Goal: Task Accomplishment & Management: Manage account settings

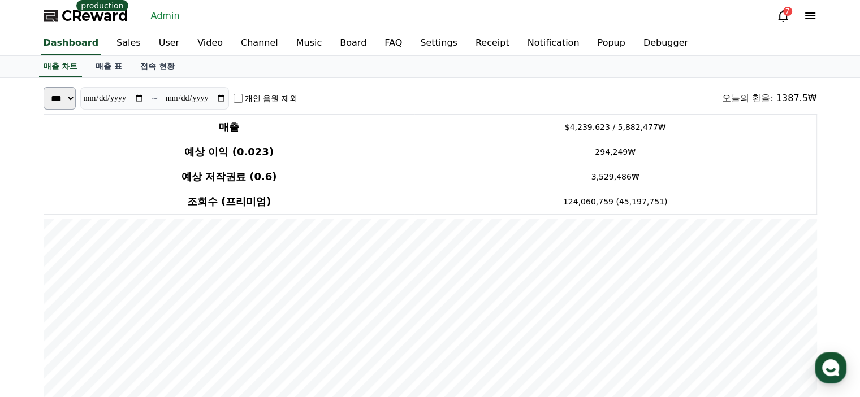
click at [126, 67] on link "매출 표" at bounding box center [108, 66] width 45 height 21
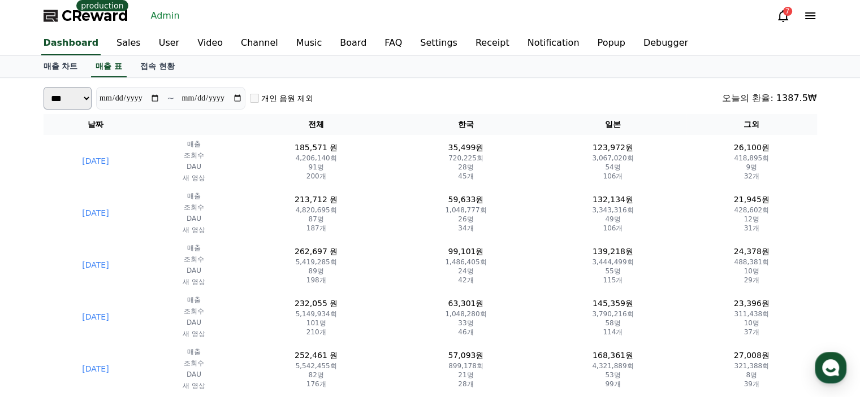
click at [541, 100] on div "**********" at bounding box center [430, 98] width 773 height 23
click at [154, 50] on link "User" at bounding box center [169, 44] width 38 height 24
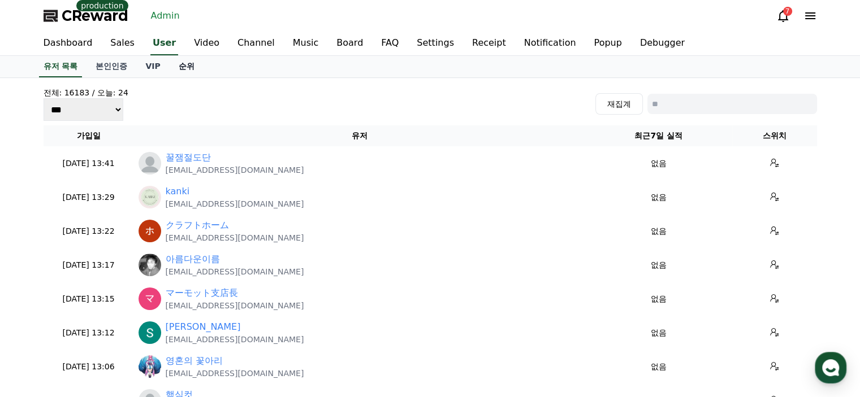
click at [188, 63] on link "순위" at bounding box center [187, 66] width 34 height 21
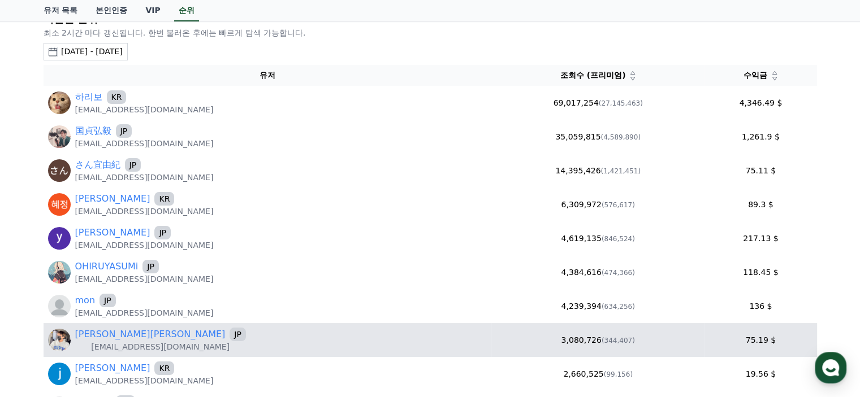
scroll to position [57, 0]
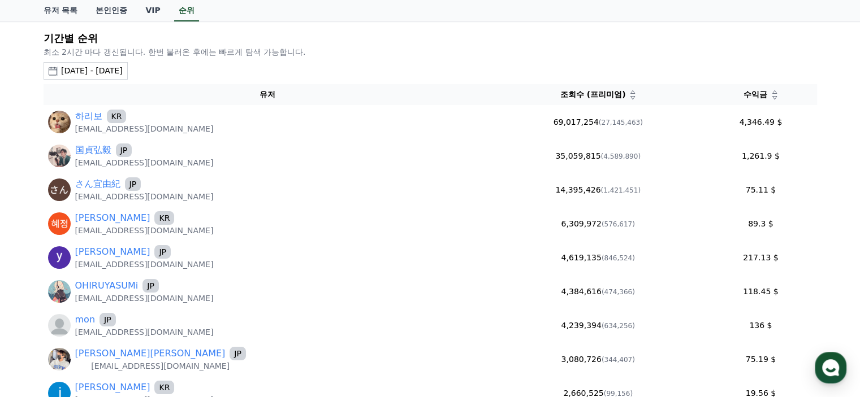
click at [85, 63] on button "2025-07-17 - 2025-08-17" at bounding box center [86, 71] width 84 height 18
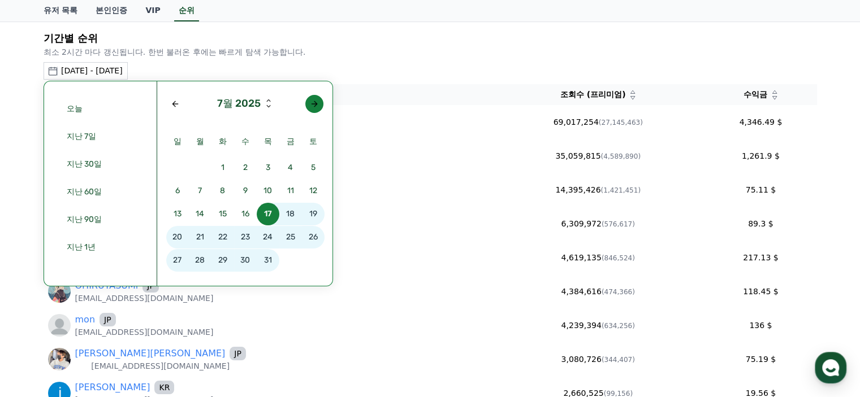
click at [319, 103] on button "button" at bounding box center [314, 104] width 18 height 18
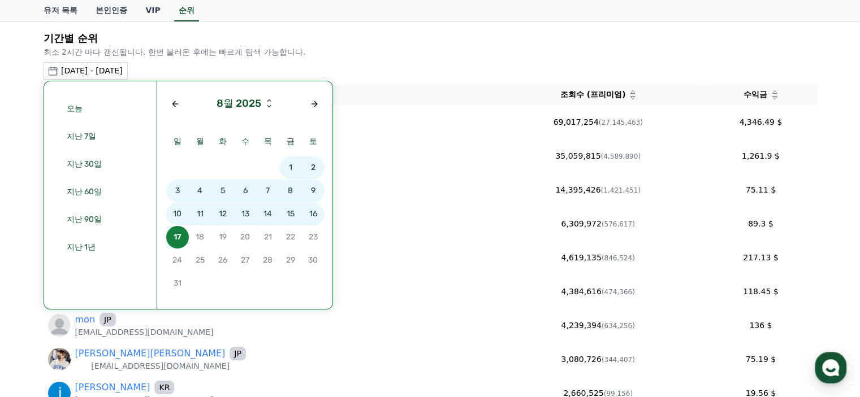
click at [293, 215] on span "15" at bounding box center [290, 214] width 23 height 23
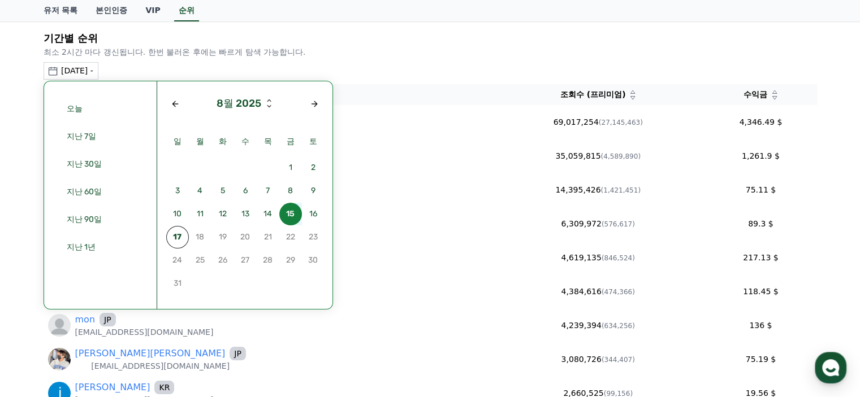
click at [293, 215] on span "15" at bounding box center [290, 214] width 23 height 23
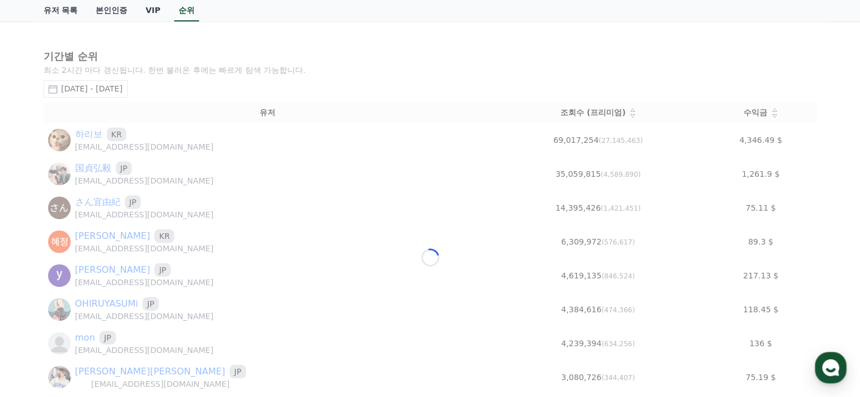
click at [284, 97] on div "Loading..." at bounding box center [429, 257] width 791 height 473
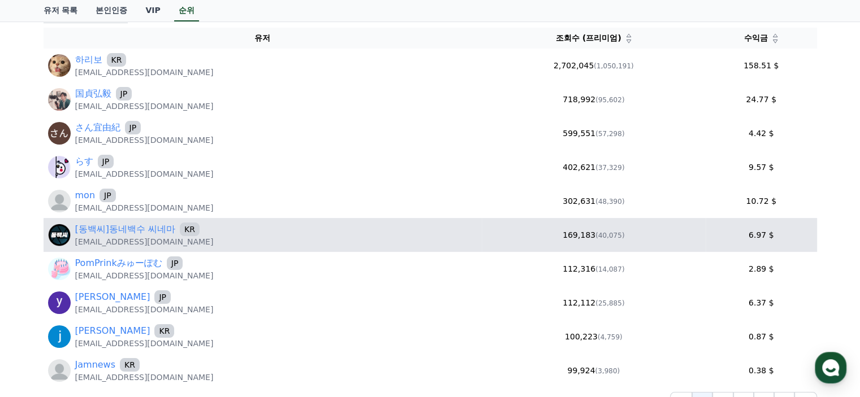
scroll to position [170, 0]
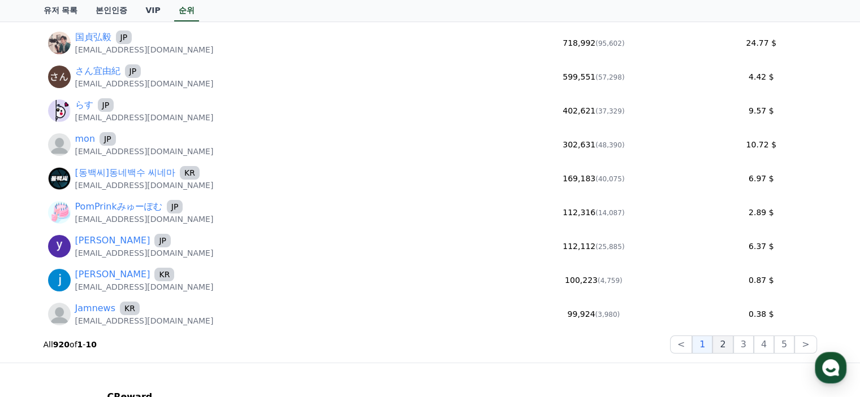
click at [733, 349] on button "2" at bounding box center [743, 345] width 20 height 18
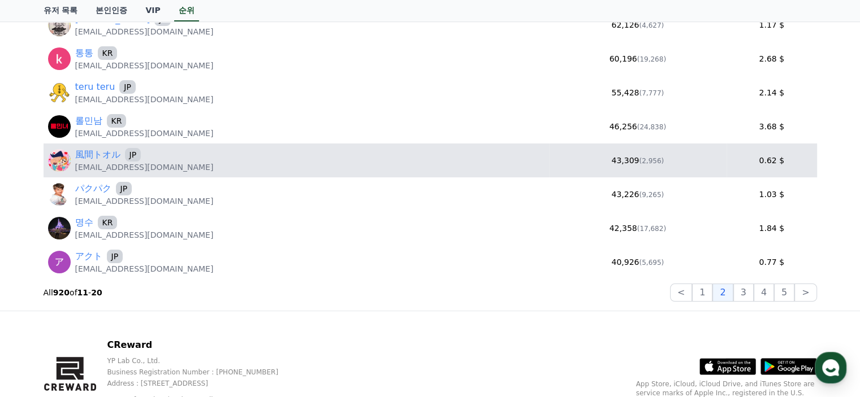
scroll to position [226, 0]
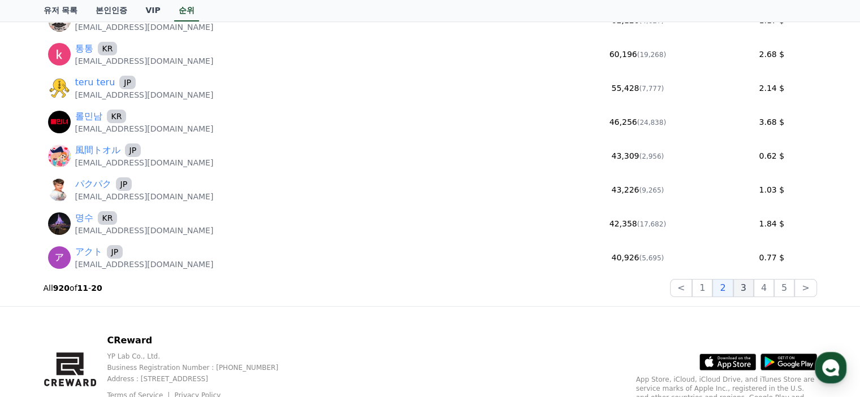
click at [774, 288] on button "3" at bounding box center [784, 288] width 20 height 18
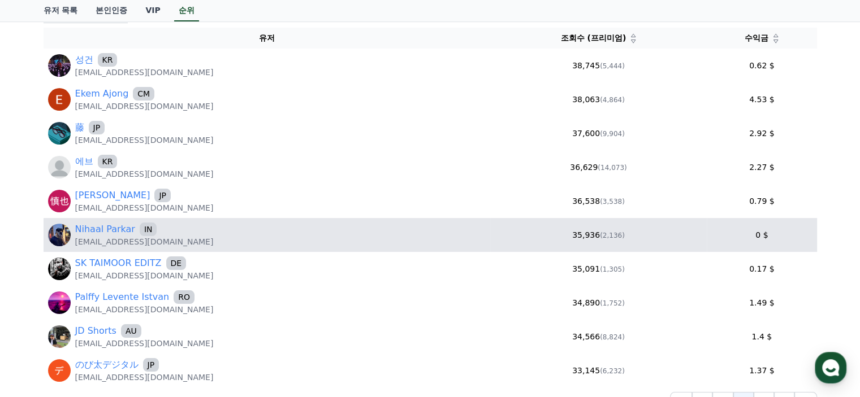
scroll to position [170, 0]
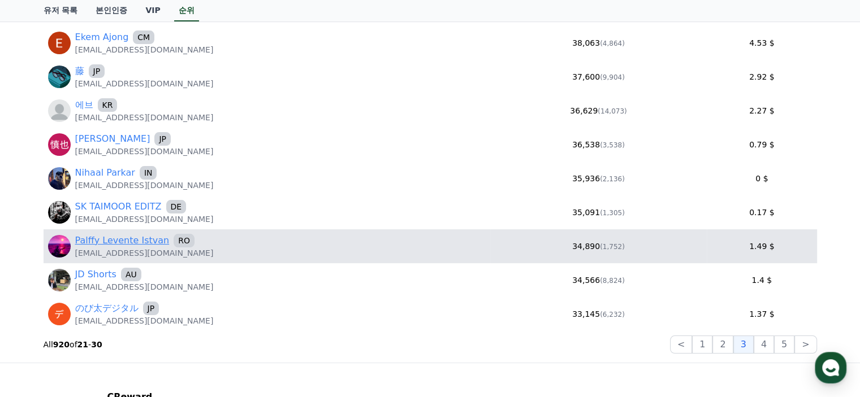
click at [149, 240] on link "Palffy Levente Istvan" at bounding box center [122, 241] width 94 height 14
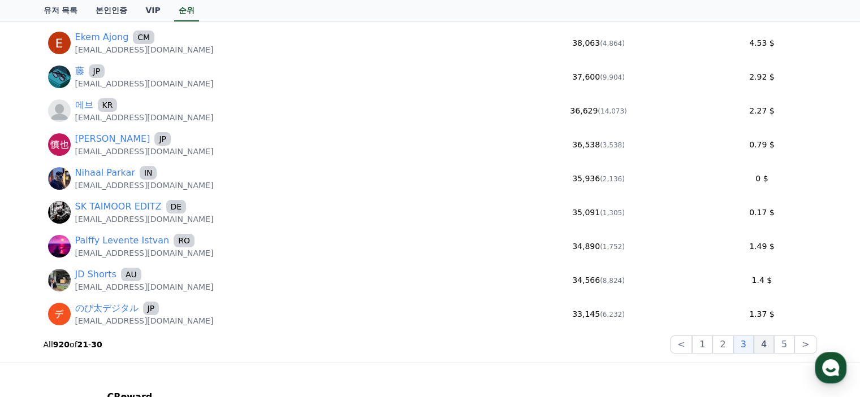
click at [770, 344] on button "4" at bounding box center [763, 345] width 20 height 18
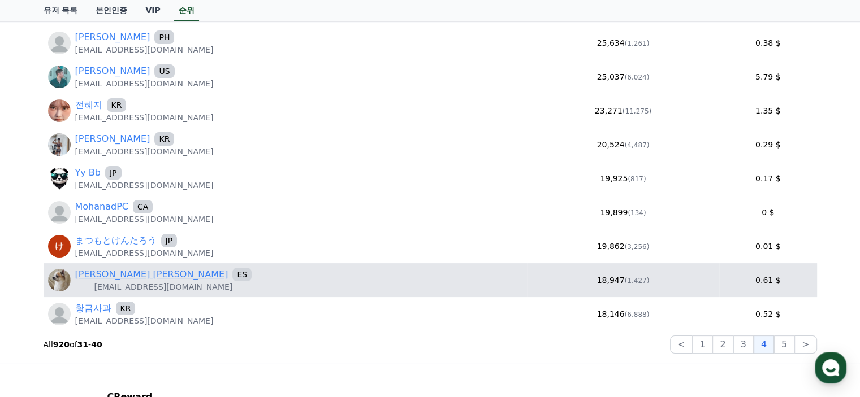
click at [135, 276] on link "Adrián Navarro Martínez" at bounding box center [151, 275] width 153 height 14
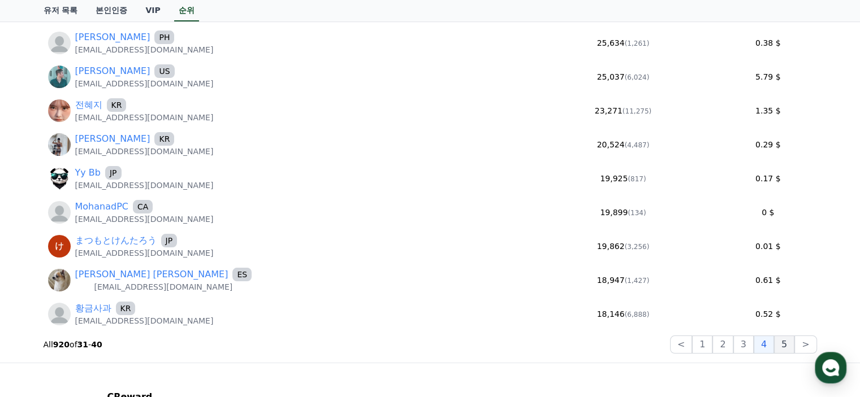
click at [793, 341] on button "5" at bounding box center [784, 345] width 20 height 18
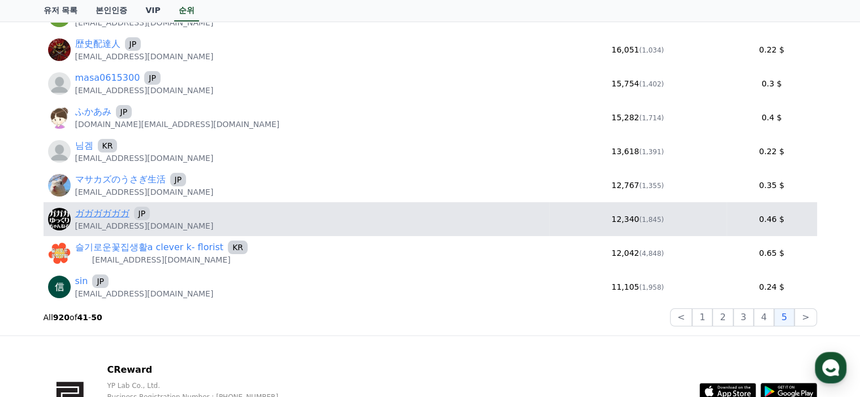
scroll to position [226, 0]
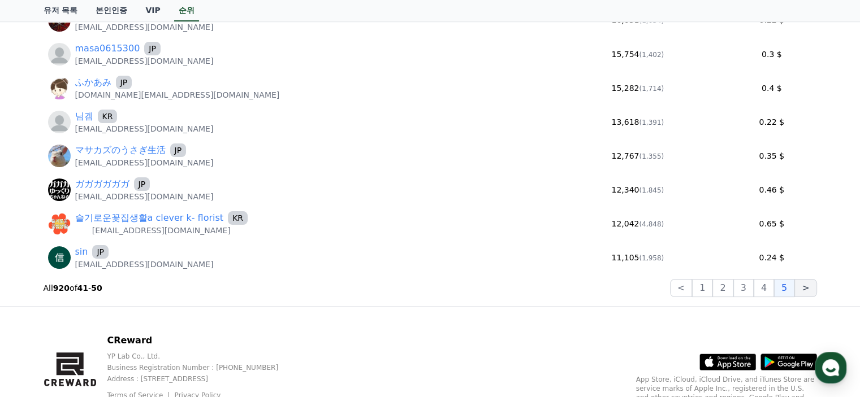
click at [804, 288] on button ">" at bounding box center [805, 288] width 22 height 18
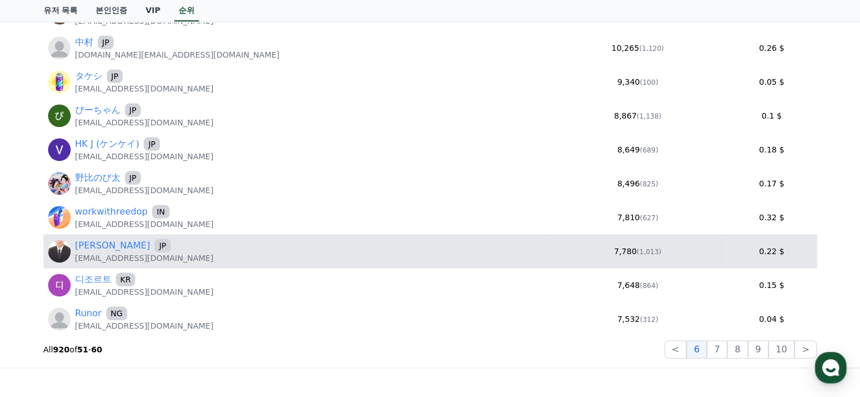
scroll to position [170, 0]
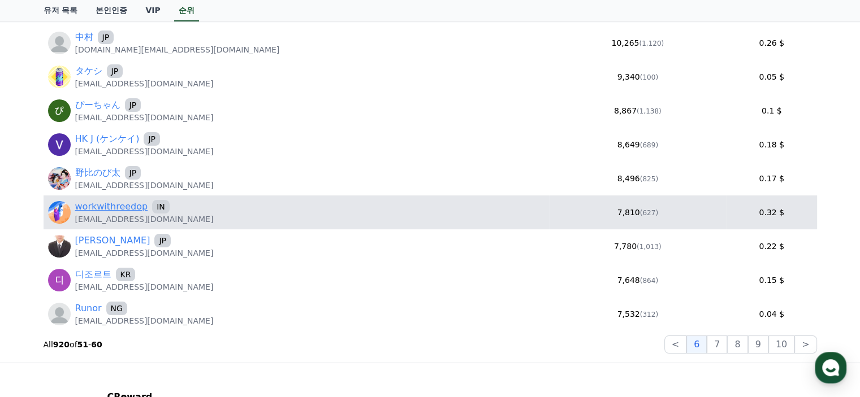
click at [99, 210] on link "workwithreedop" at bounding box center [111, 207] width 73 height 14
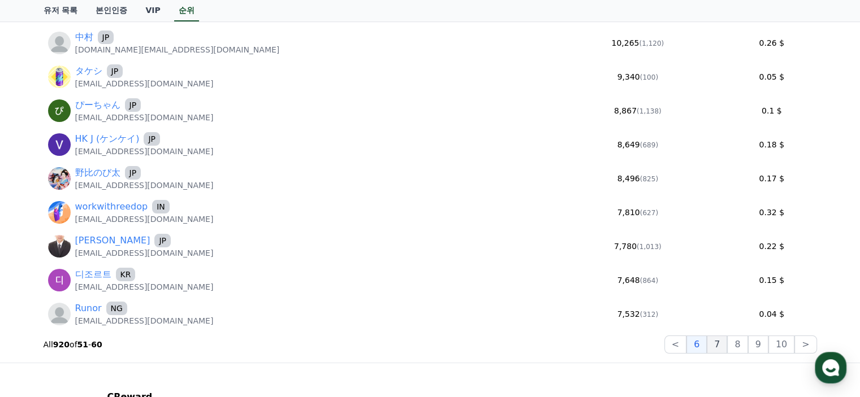
click at [727, 336] on button "7" at bounding box center [737, 345] width 20 height 18
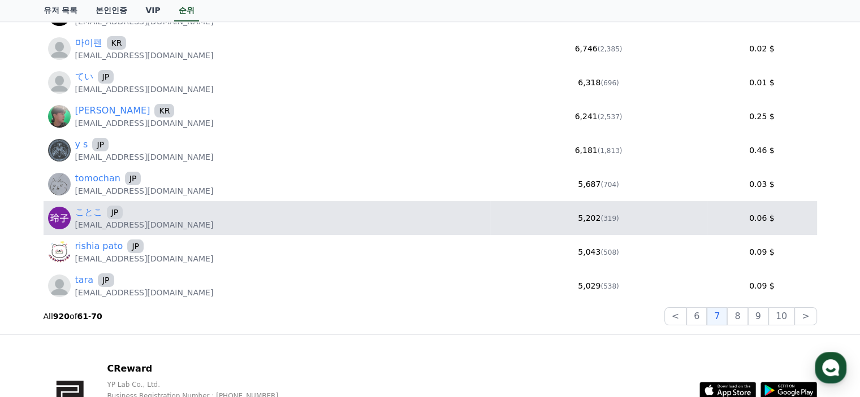
scroll to position [226, 0]
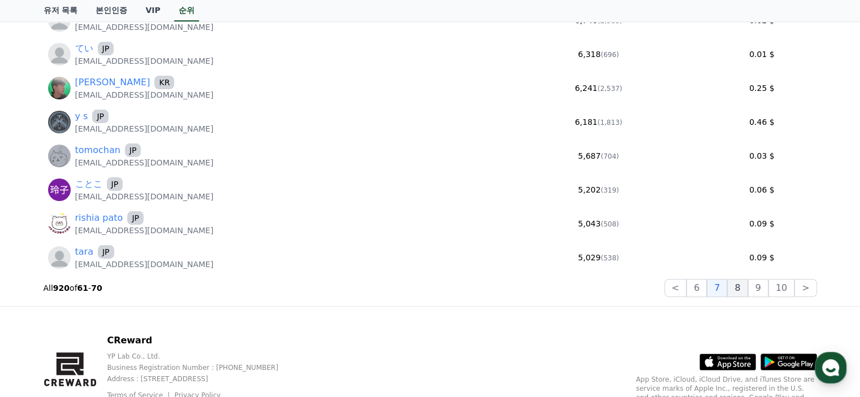
click at [768, 291] on button "8" at bounding box center [781, 288] width 26 height 18
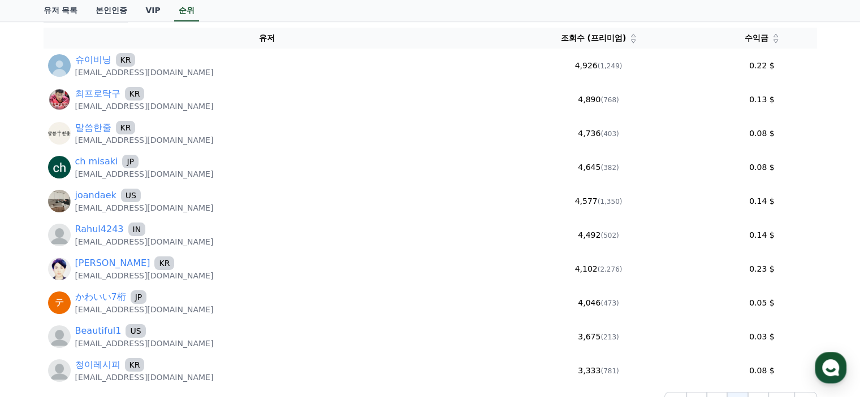
scroll to position [170, 0]
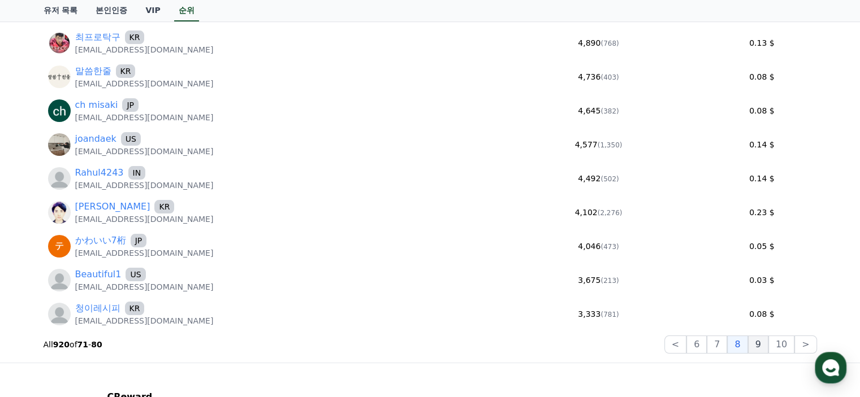
click at [760, 346] on button "9" at bounding box center [758, 345] width 20 height 18
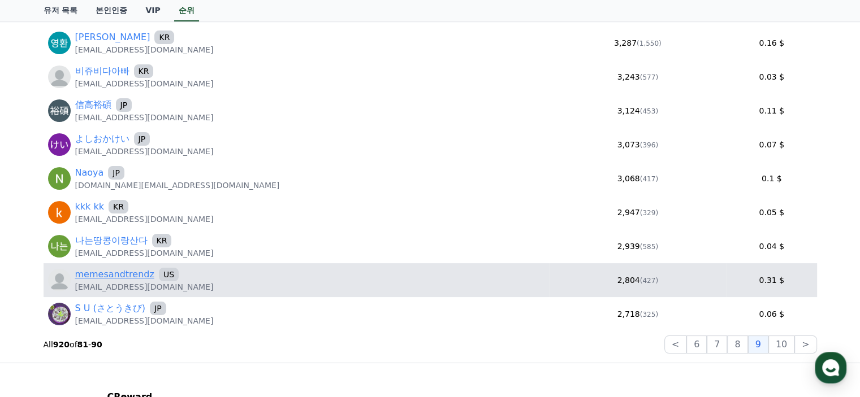
click at [124, 269] on link "memesandtrendz" at bounding box center [114, 275] width 79 height 14
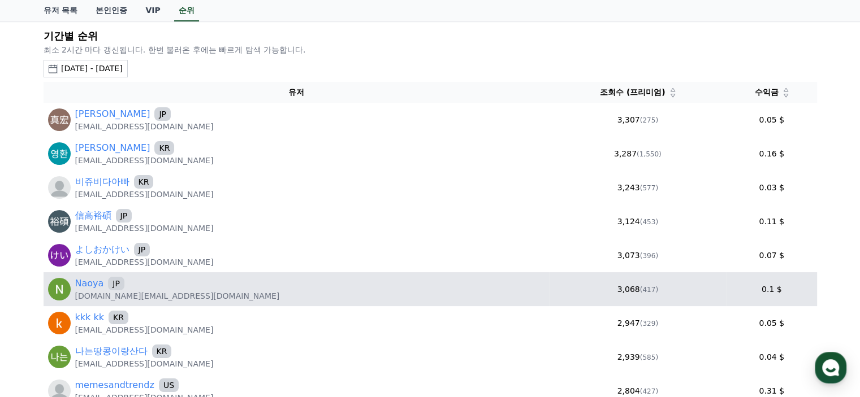
scroll to position [0, 0]
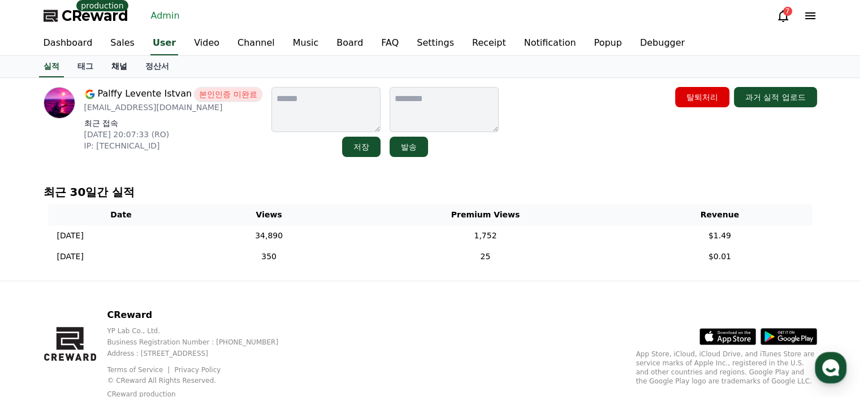
click at [121, 70] on link "채널" at bounding box center [119, 66] width 34 height 21
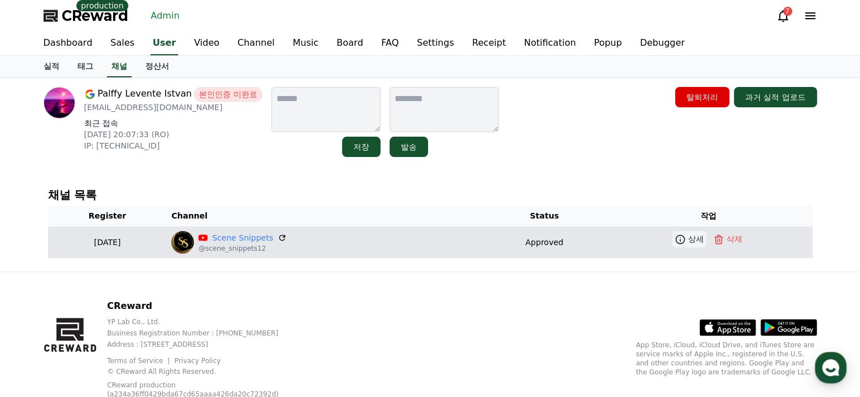
click at [696, 235] on p "상세" at bounding box center [696, 239] width 16 height 12
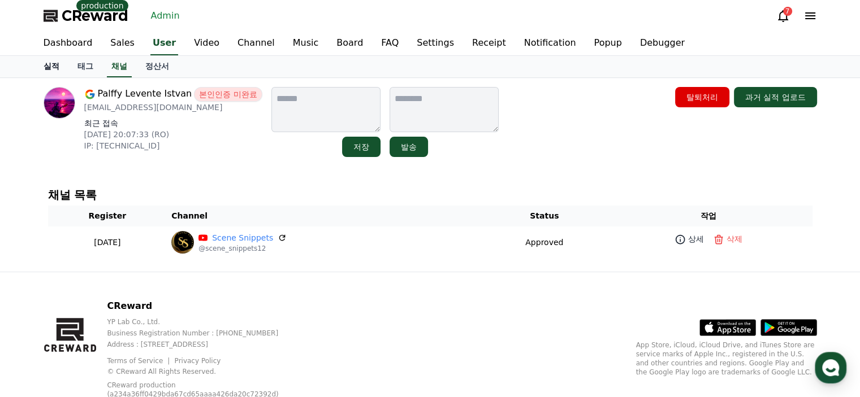
click at [53, 58] on link "실적" at bounding box center [51, 66] width 34 height 21
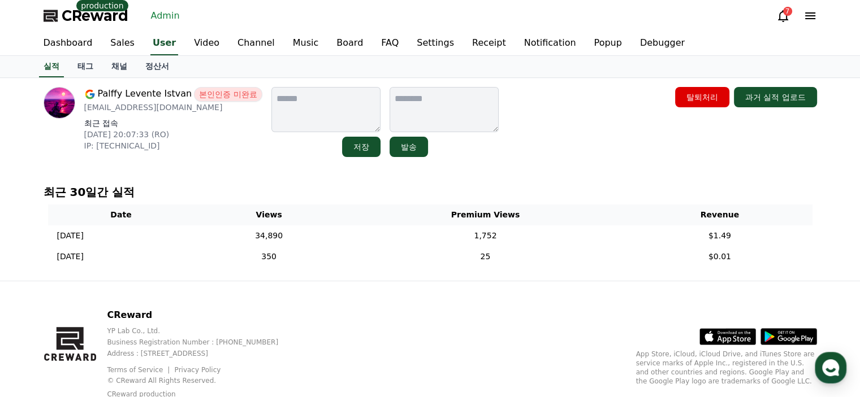
click at [209, 158] on div "Palffy Levente Istvan 본인인증 미완료 palffyleventeistvan@gmail.com 최근 접속 2025-08-13 2…" at bounding box center [430, 122] width 782 height 79
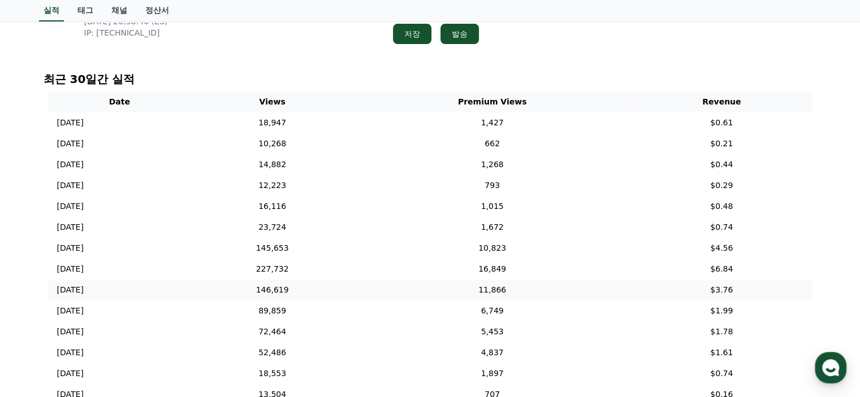
scroll to position [57, 0]
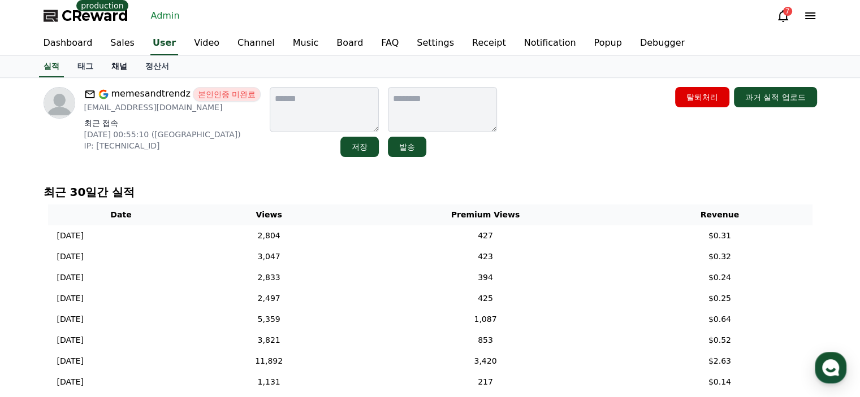
click at [108, 71] on link "채널" at bounding box center [119, 66] width 34 height 21
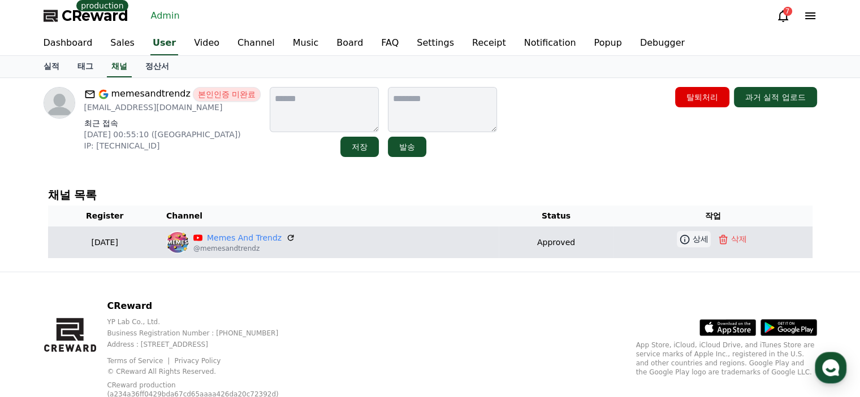
click at [684, 241] on icon at bounding box center [684, 239] width 11 height 11
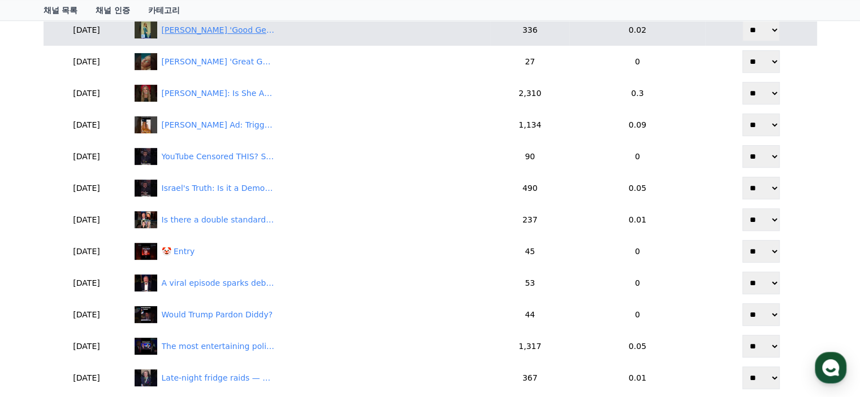
scroll to position [283, 0]
